Goal: Information Seeking & Learning: Learn about a topic

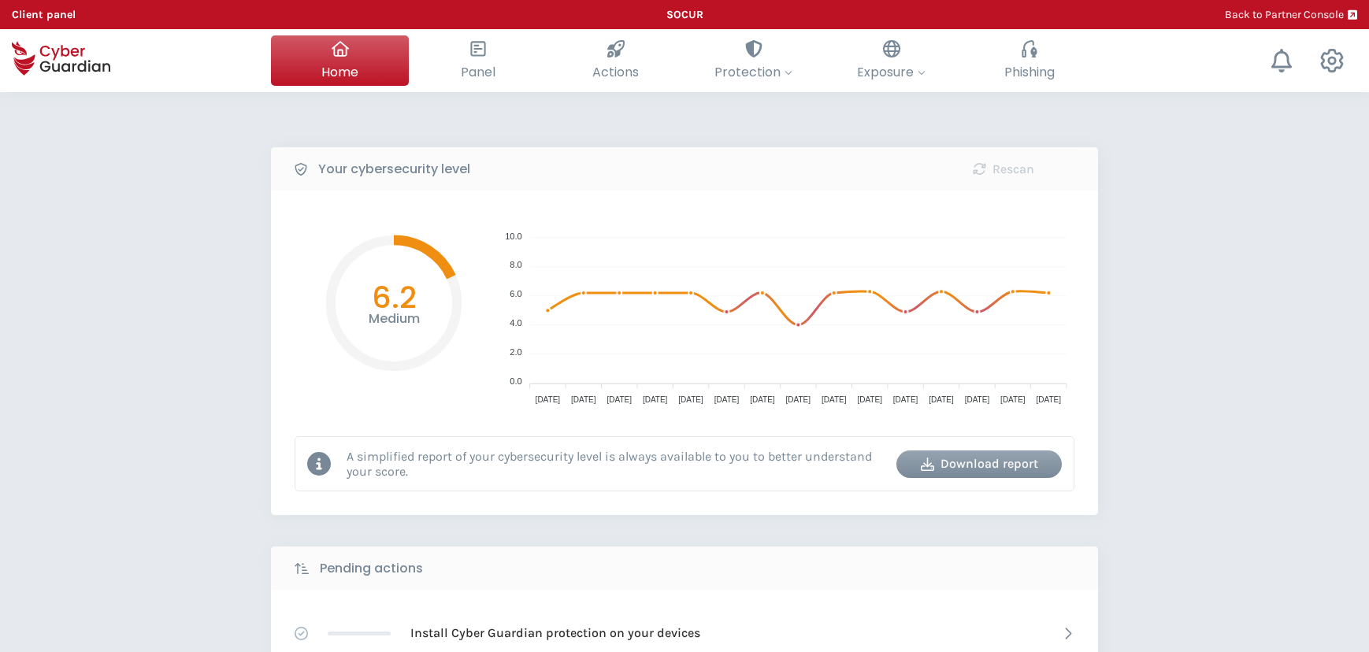
select select "English"
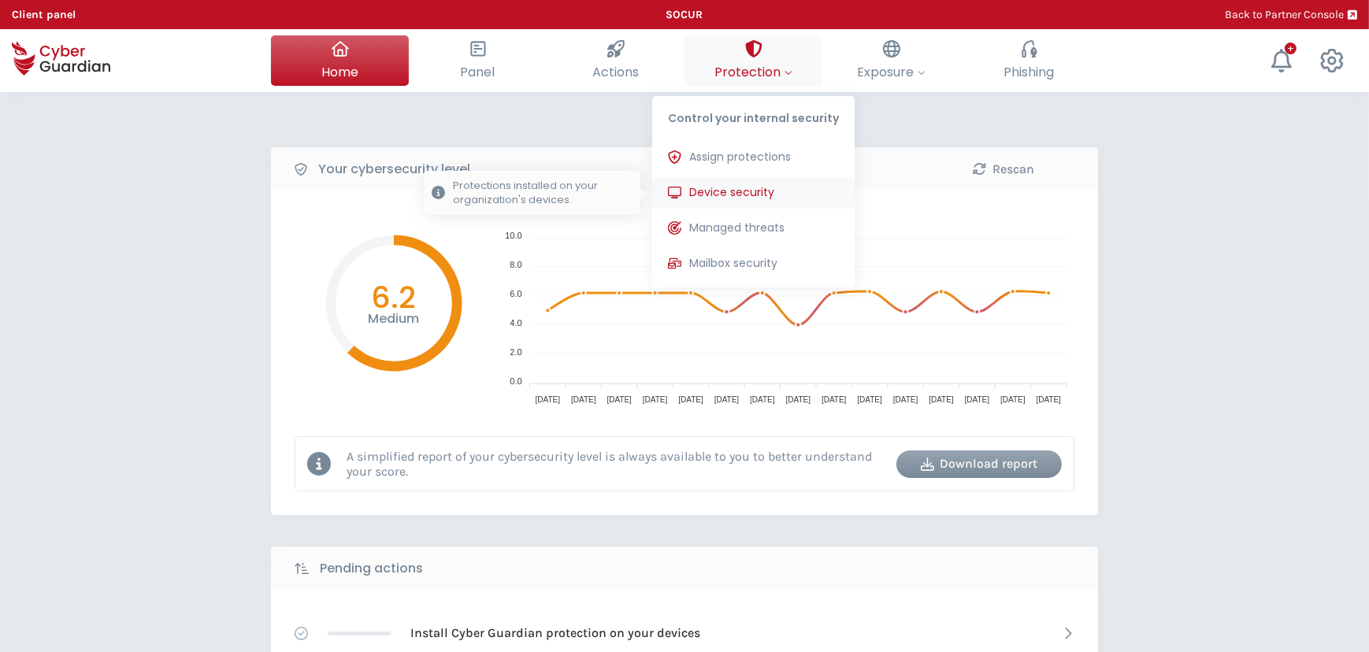
click at [745, 180] on button "Device security Protections installed on your organization's devices." at bounding box center [753, 193] width 203 height 32
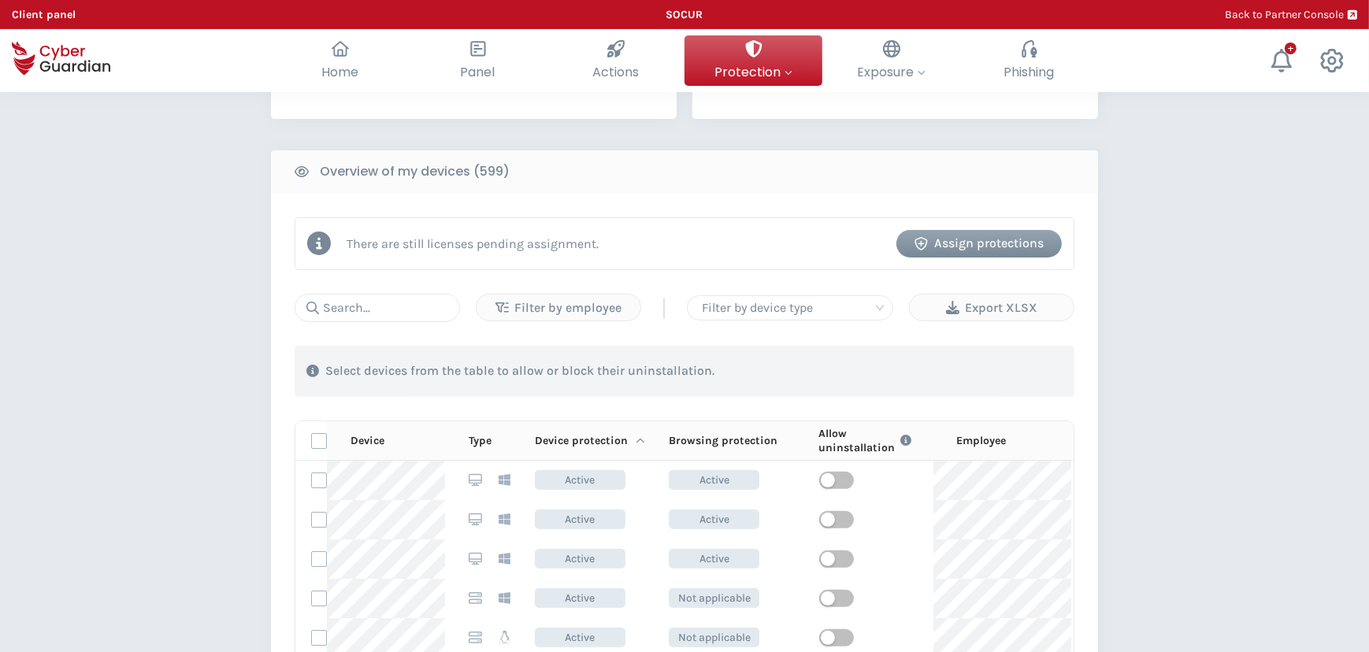
scroll to position [573, 0]
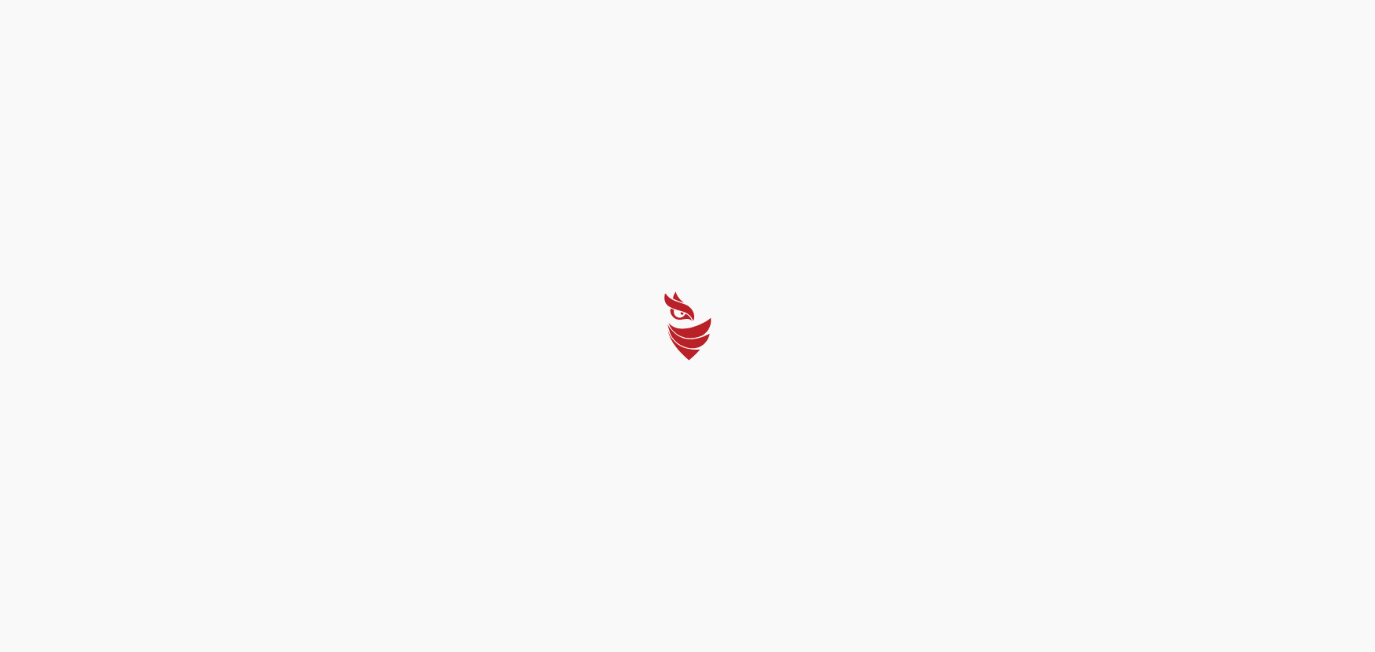
select select "English"
